Goal: Task Accomplishment & Management: Use online tool/utility

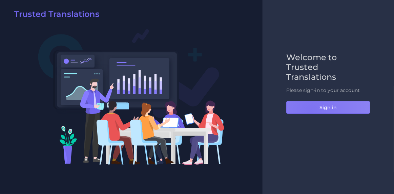
click at [311, 111] on button "Sign in" at bounding box center [328, 107] width 84 height 13
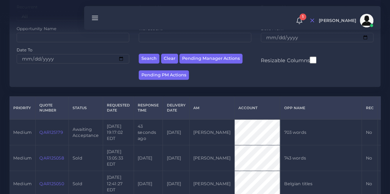
scroll to position [132, 0]
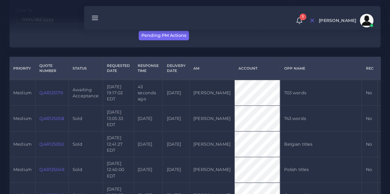
click at [51, 95] on link "QAR125179" at bounding box center [50, 92] width 23 height 5
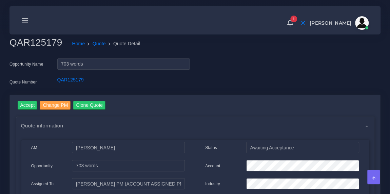
click at [27, 104] on input "Accept" at bounding box center [28, 105] width 20 height 9
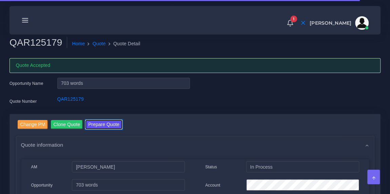
click at [100, 127] on button "Prepare Quote" at bounding box center [103, 124] width 37 height 9
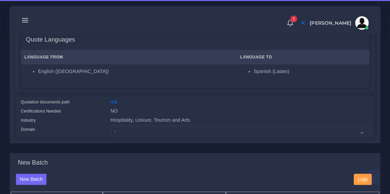
scroll to position [122, 0]
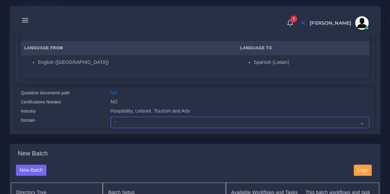
click at [128, 125] on select "- Advertising and Media Agriculture, Forestry and Fishing Architecture, Buildin…" at bounding box center [239, 123] width 258 height 12
select select "Hospitality, Leisure, Tourism and Arts"
click at [110, 117] on select "- Advertising and Media Agriculture, Forestry and Fishing Architecture, Buildin…" at bounding box center [239, 123] width 258 height 12
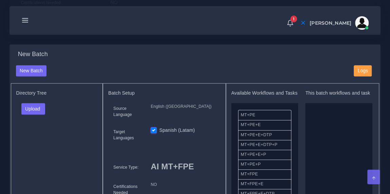
scroll to position [231, 0]
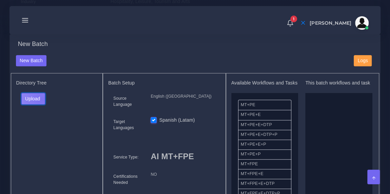
click at [40, 98] on button "Upload" at bounding box center [33, 99] width 24 height 12
click at [39, 122] on label "Files" at bounding box center [45, 124] width 47 height 8
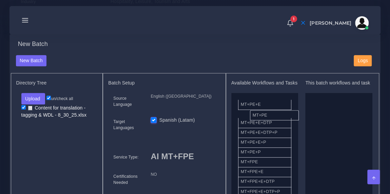
drag, startPoint x: 39, startPoint y: 122, endPoint x: 265, endPoint y: 109, distance: 226.3
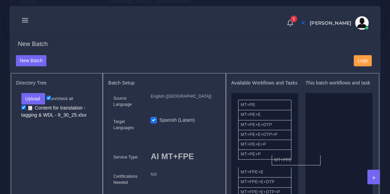
drag, startPoint x: 275, startPoint y: 170, endPoint x: 329, endPoint y: 151, distance: 57.4
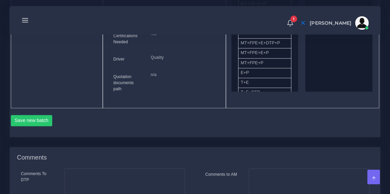
scroll to position [380, 0]
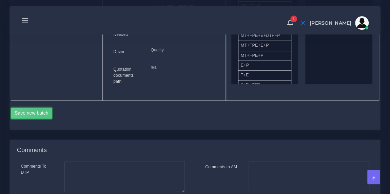
click at [42, 110] on button "Save new batch" at bounding box center [32, 114] width 42 height 12
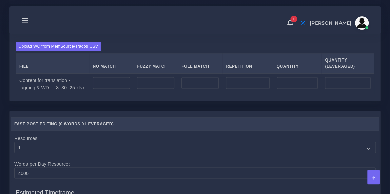
scroll to position [526, 0]
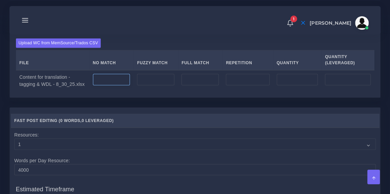
click at [121, 76] on input "number" at bounding box center [111, 80] width 37 height 12
type input "703"
click at [133, 28] on div "1 Notifications 1 New Driver Update: Extra Quality renamed to Quality Changed" at bounding box center [194, 20] width 361 height 24
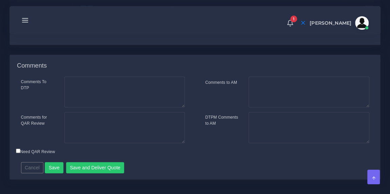
scroll to position [751, 0]
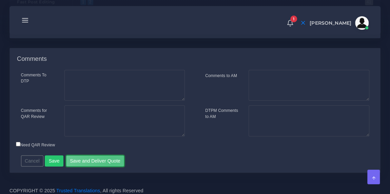
click at [109, 160] on button "Save and Deliver Quote" at bounding box center [95, 162] width 58 height 12
